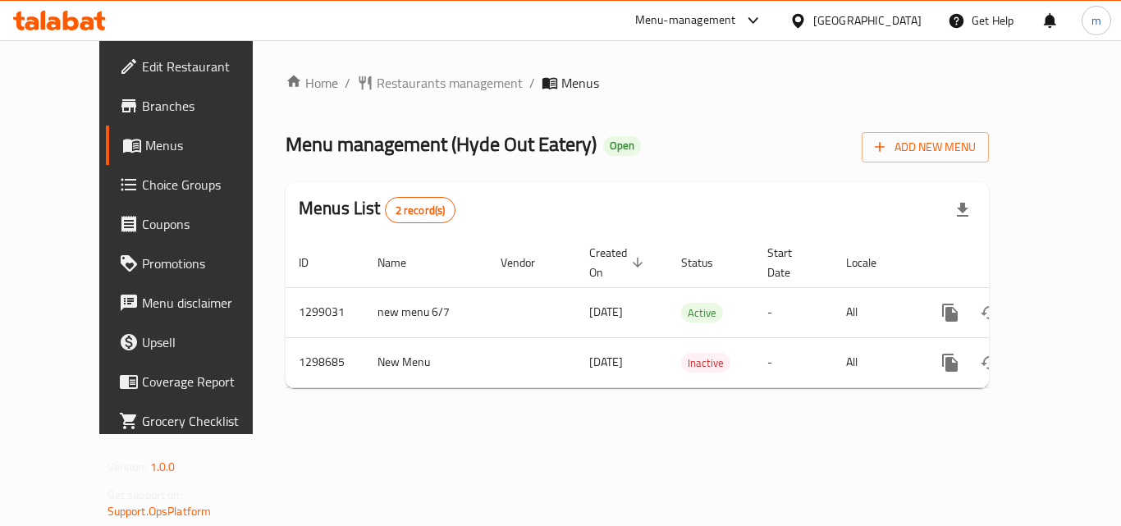
click at [902, 15] on div "[GEOGRAPHIC_DATA]" at bounding box center [867, 20] width 108 height 18
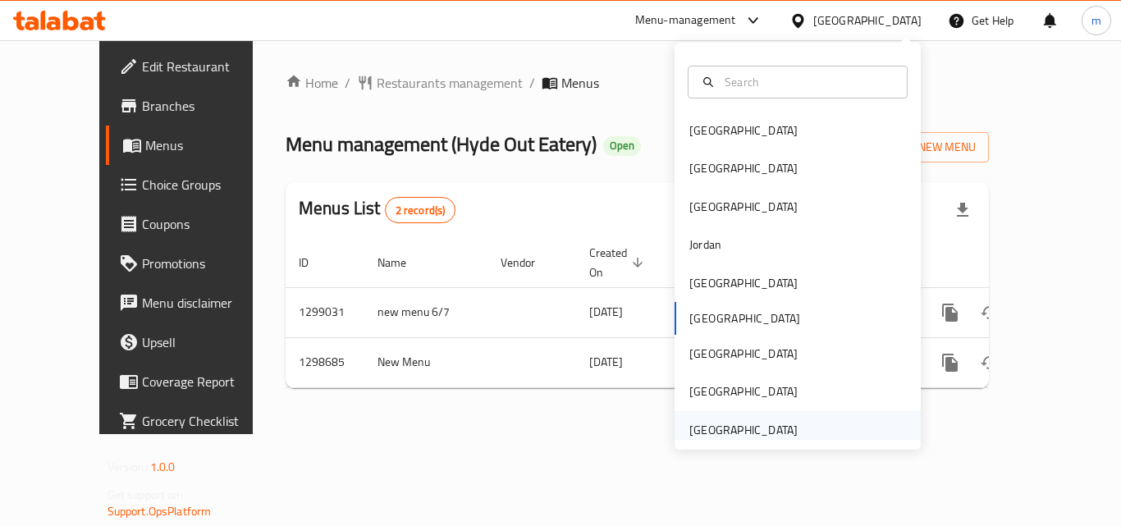
click at [709, 433] on div "[GEOGRAPHIC_DATA]" at bounding box center [743, 430] width 108 height 18
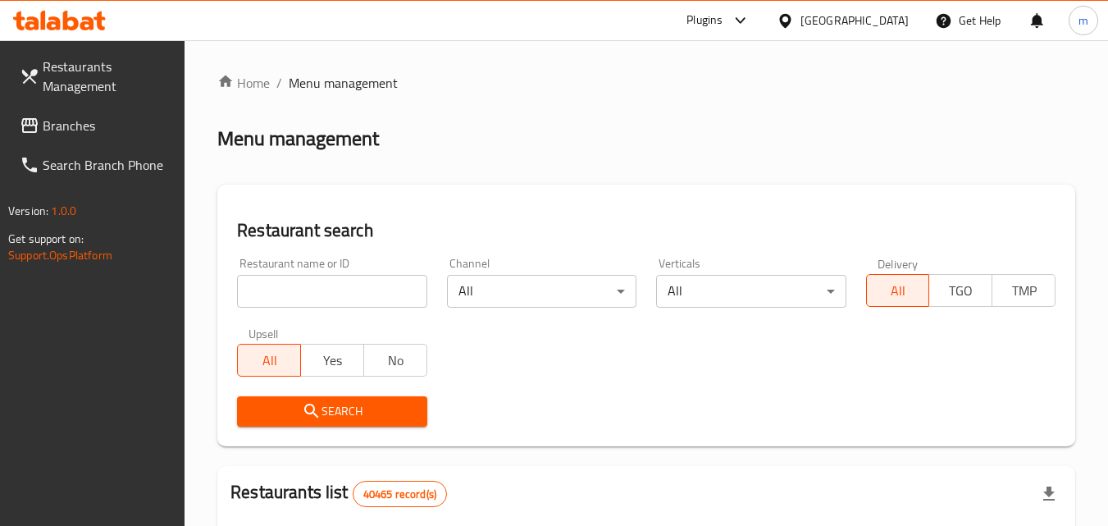
click at [84, 117] on span "Branches" at bounding box center [108, 126] width 130 height 20
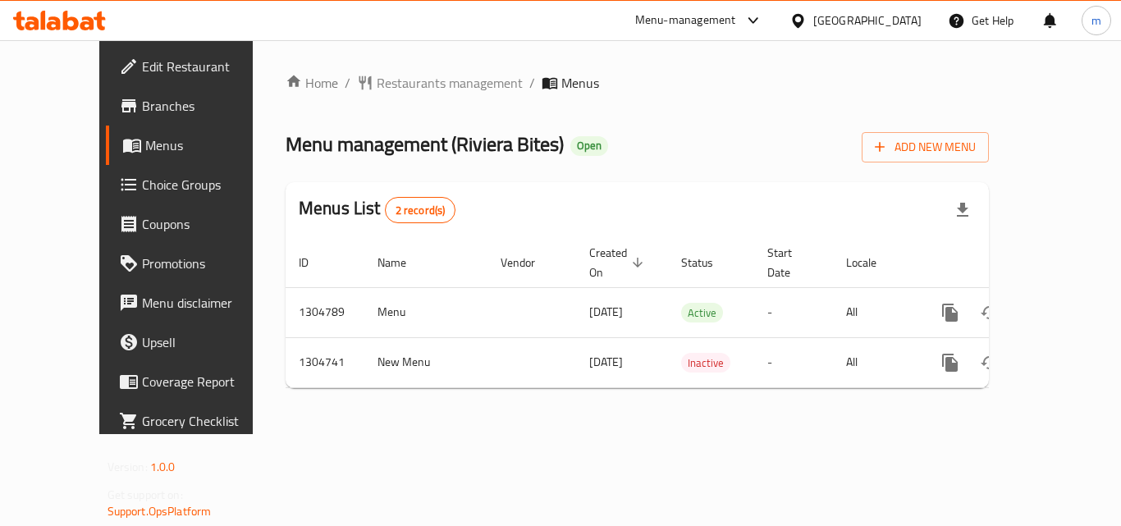
click at [880, 22] on div "United Arab Emirates" at bounding box center [867, 20] width 108 height 18
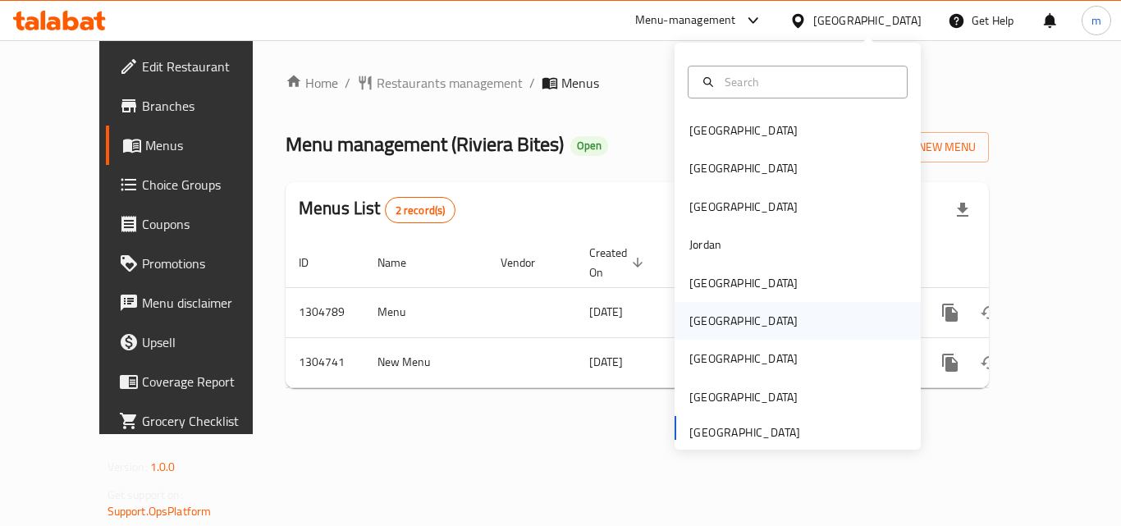
click at [697, 315] on div "[GEOGRAPHIC_DATA]" at bounding box center [743, 321] width 108 height 18
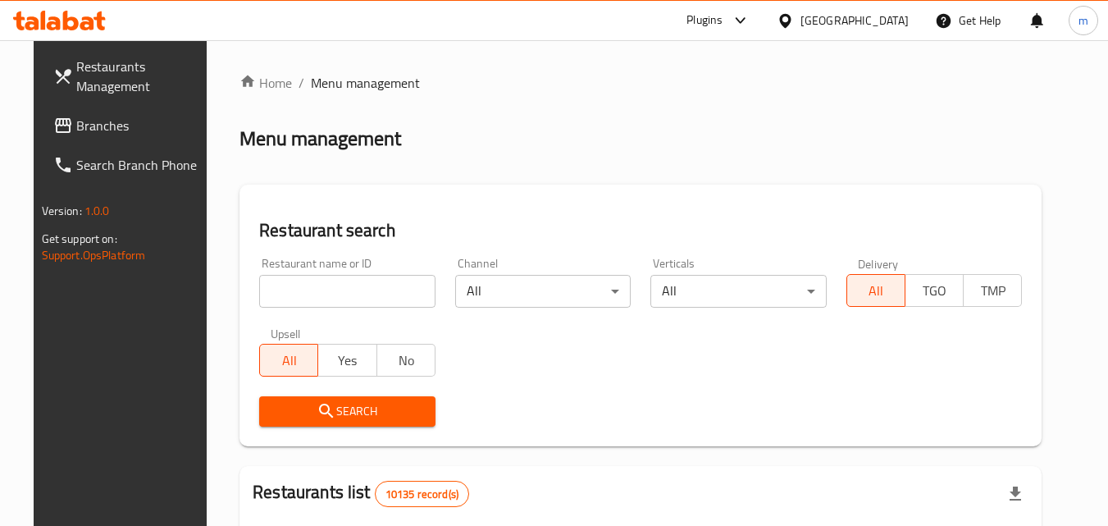
click at [115, 118] on span "Branches" at bounding box center [141, 126] width 130 height 20
